Goal: Consume media (video, audio): Consume media (video, audio)

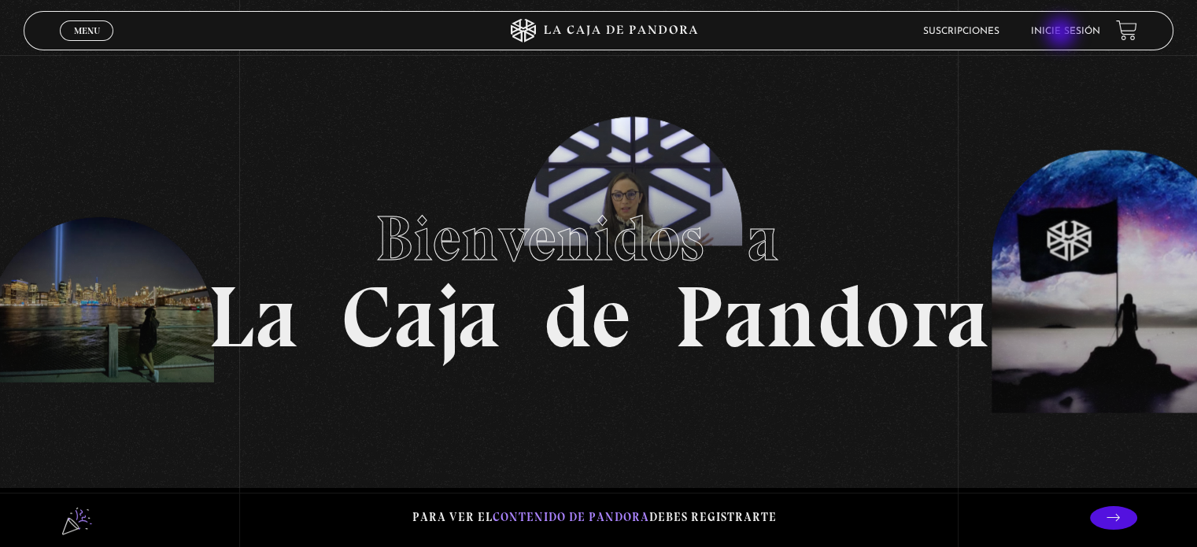
click at [1063, 34] on link "Inicie sesión" at bounding box center [1065, 31] width 69 height 9
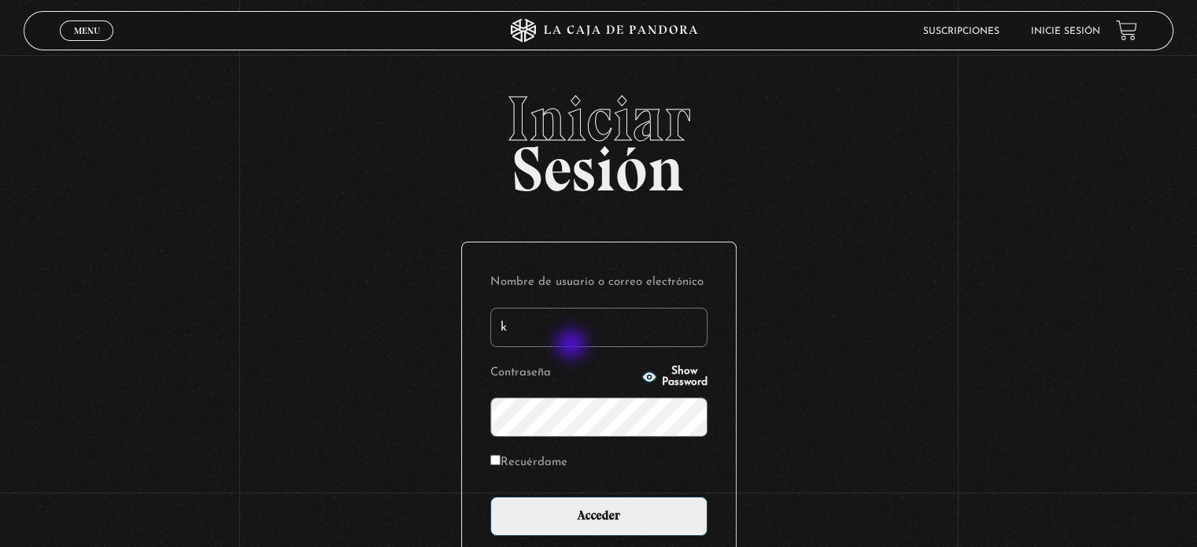
type input "k_pereira22@hotmail.com"
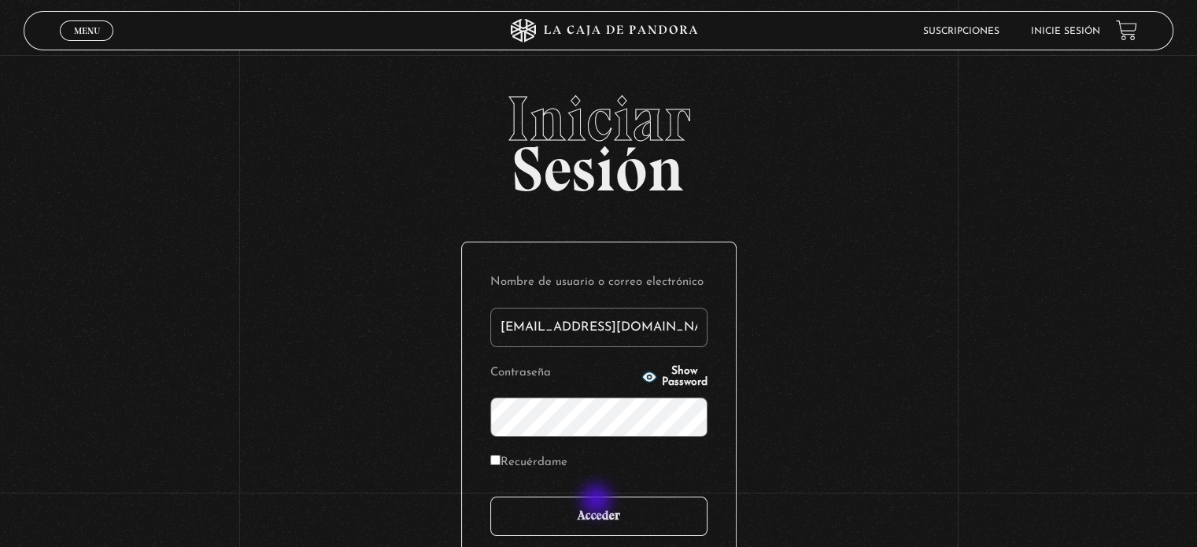
click at [598, 503] on input "Acceder" at bounding box center [598, 516] width 217 height 39
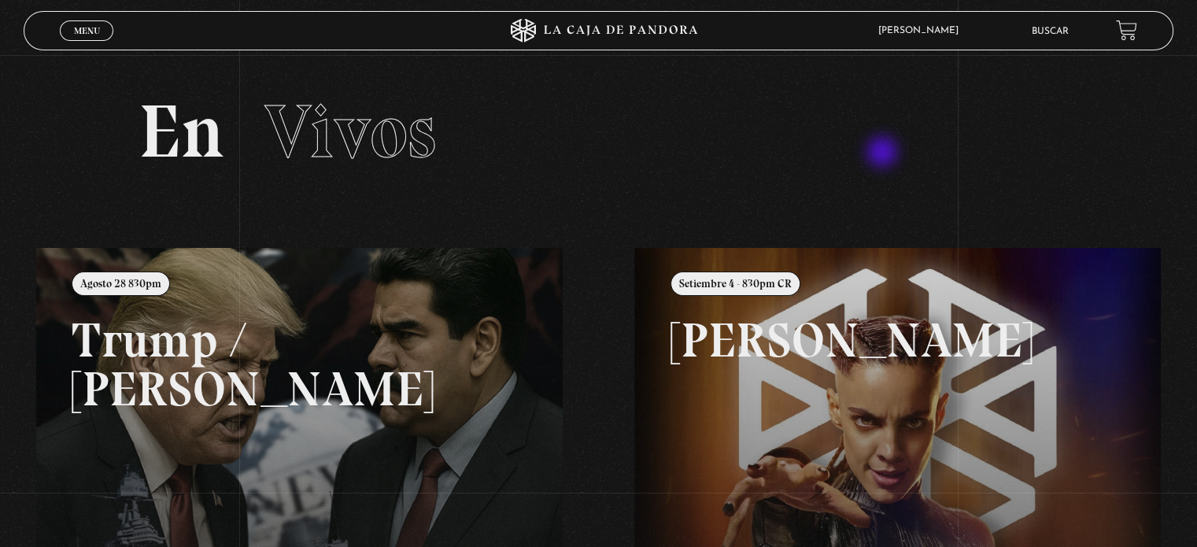
click at [884, 153] on h2 "En Vivos" at bounding box center [598, 131] width 919 height 75
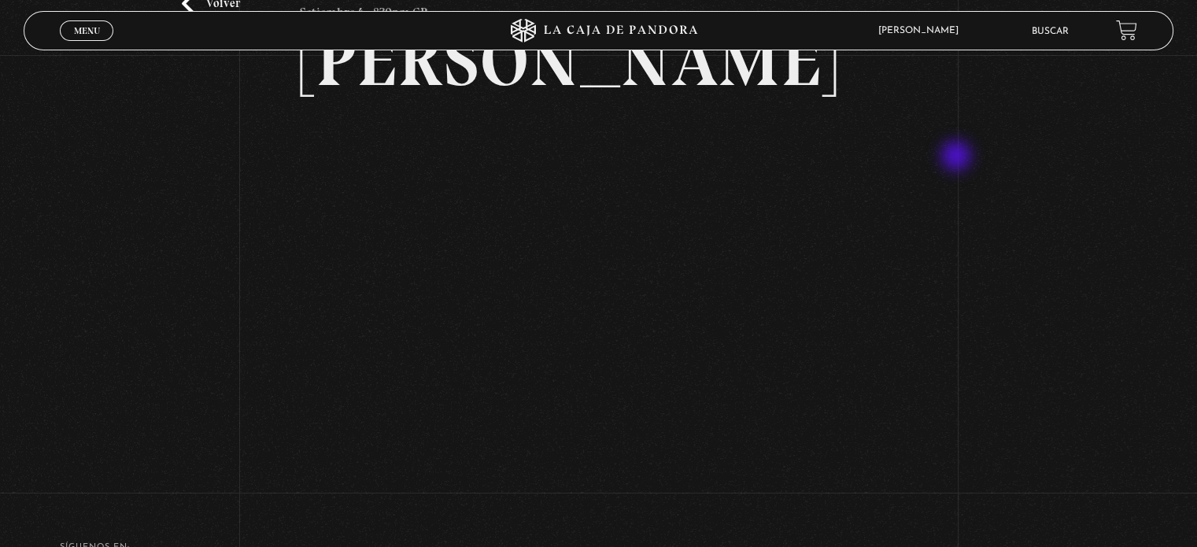
scroll to position [157, 0]
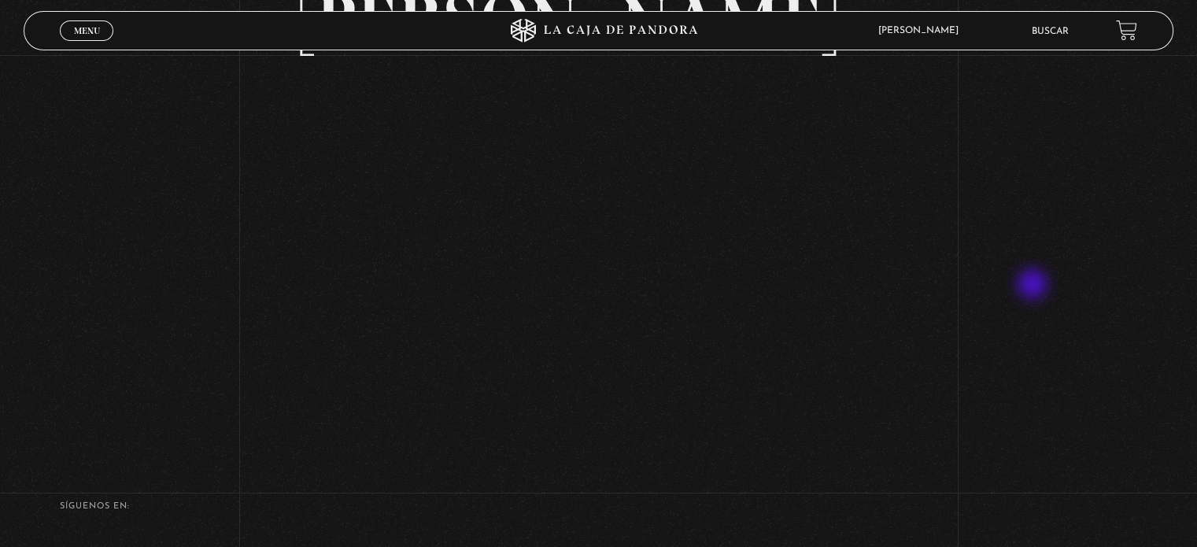
click at [1034, 286] on div "Volver Setiembre 4 - 830pm CR Maria Gabriela de Faria" at bounding box center [598, 172] width 1197 height 549
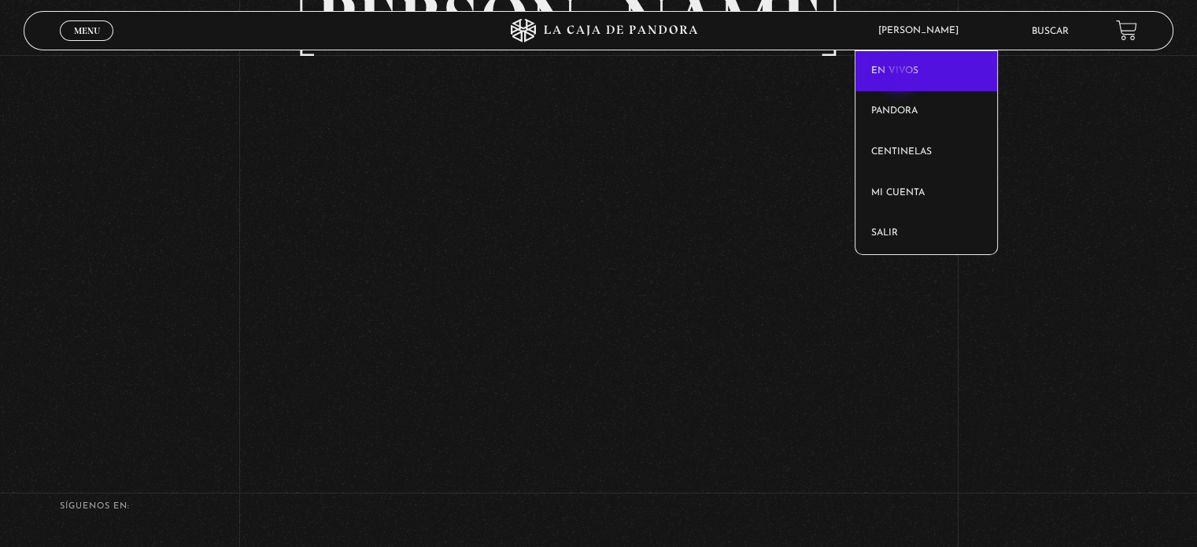
click at [900, 76] on link "En vivos" at bounding box center [927, 71] width 142 height 41
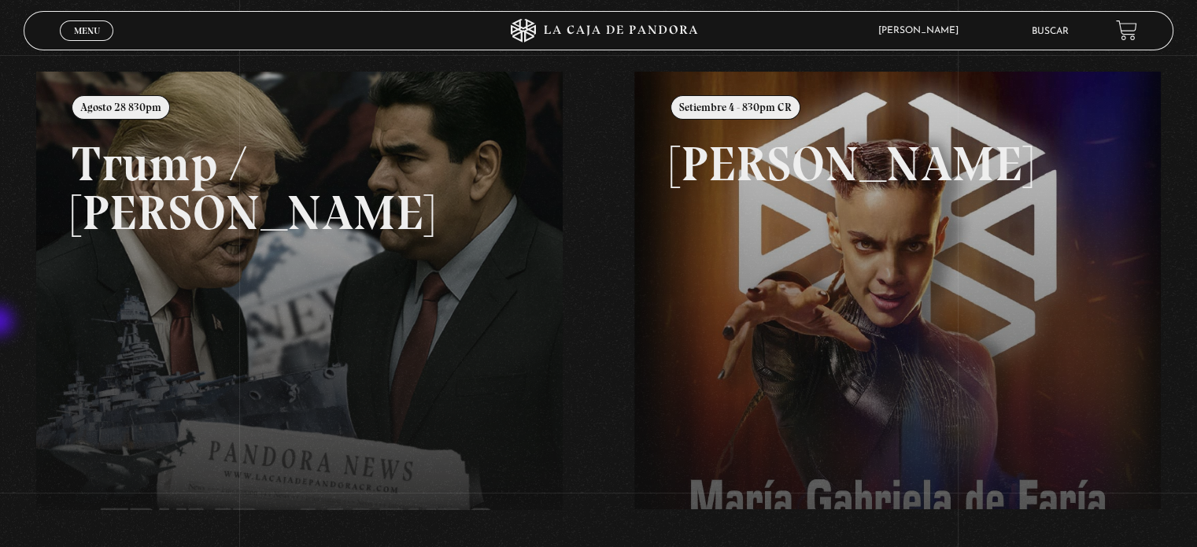
scroll to position [236, 0]
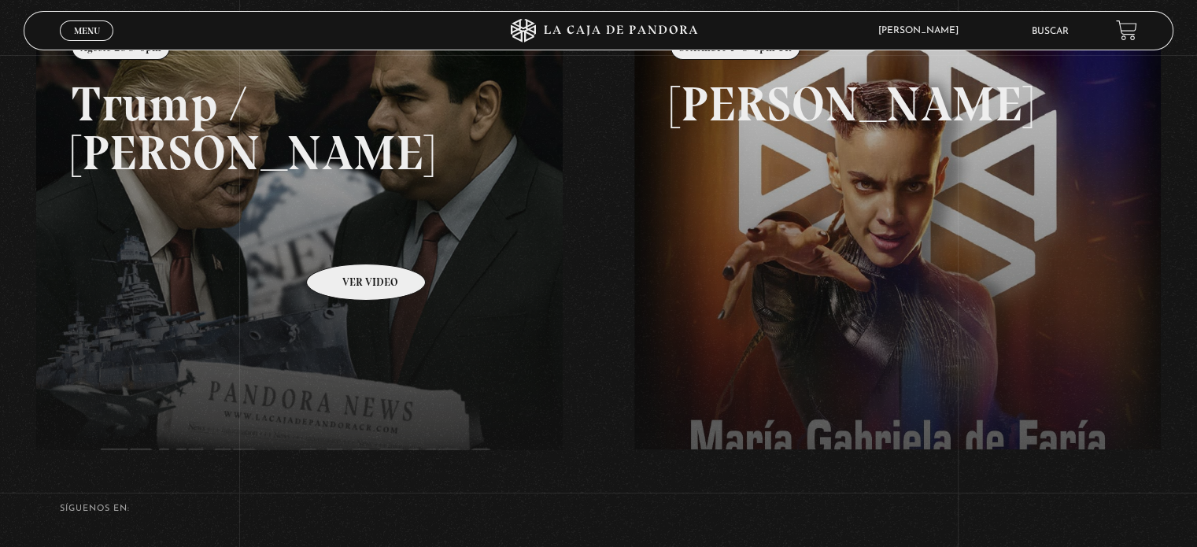
click at [346, 240] on link at bounding box center [634, 285] width 1197 height 547
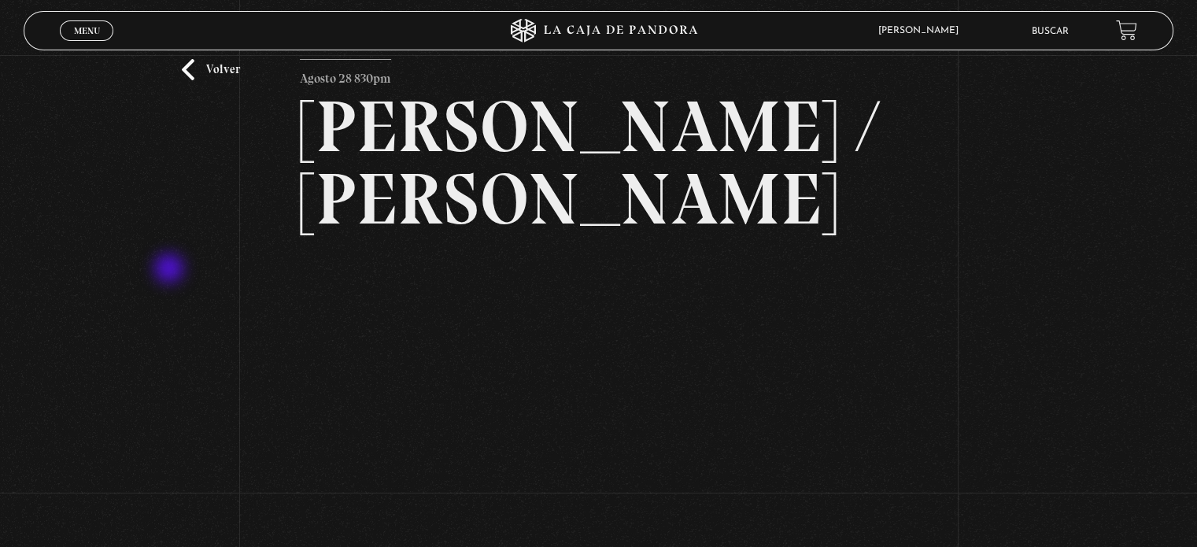
scroll to position [79, 0]
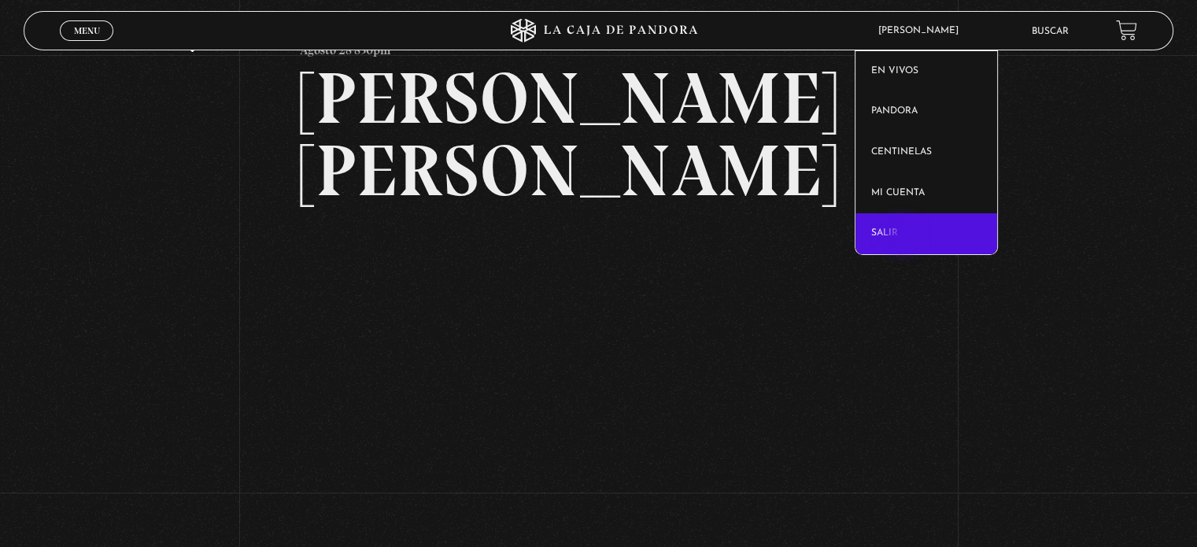
click at [903, 237] on link "Salir" at bounding box center [927, 233] width 142 height 41
